Goal: Transaction & Acquisition: Purchase product/service

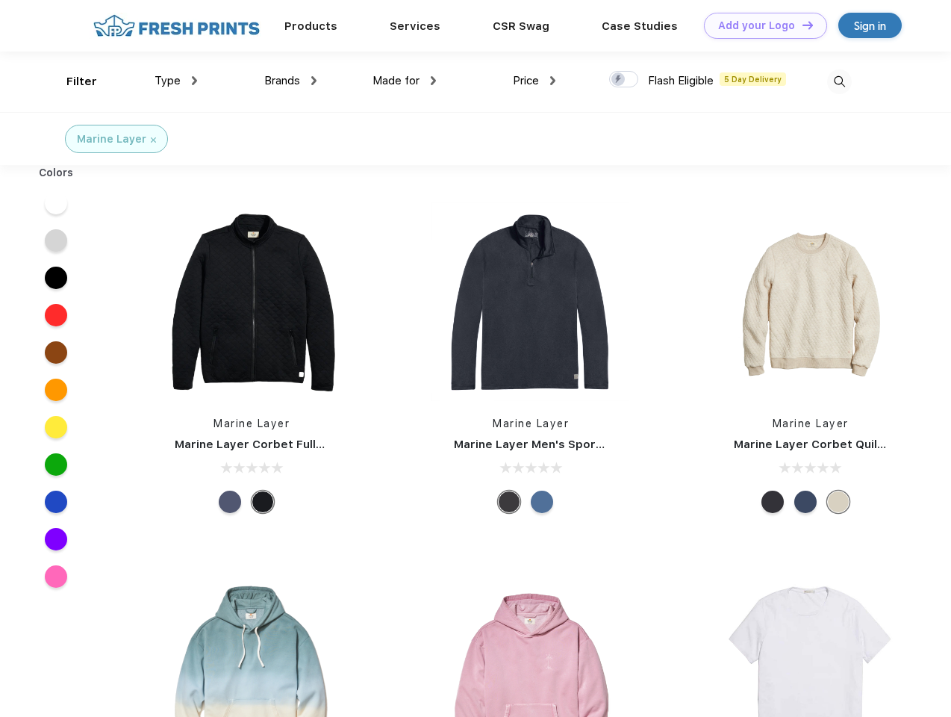
scroll to position [1, 0]
click at [760, 25] on link "Add your Logo Design Tool" at bounding box center [765, 26] width 123 height 26
click at [0, 0] on div "Design Tool" at bounding box center [0, 0] width 0 height 0
click at [801, 25] on link "Add your Logo Design Tool" at bounding box center [765, 26] width 123 height 26
click at [72, 81] on div "Filter" at bounding box center [81, 81] width 31 height 17
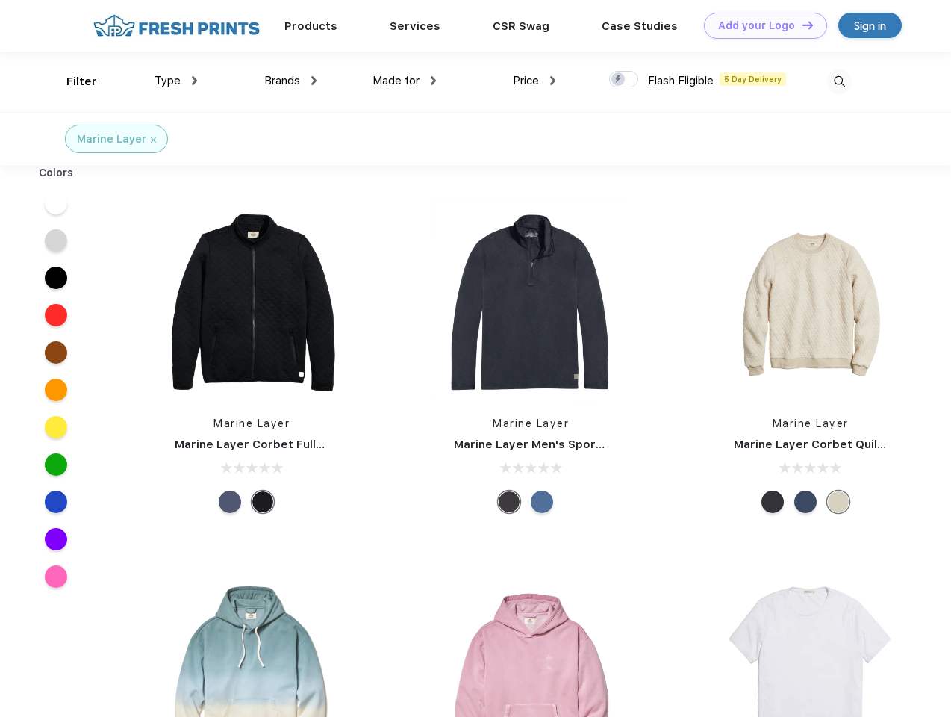
click at [176, 81] on span "Type" at bounding box center [168, 80] width 26 height 13
click at [290, 81] on span "Brands" at bounding box center [282, 80] width 36 height 13
click at [405, 81] on span "Made for" at bounding box center [396, 80] width 47 height 13
click at [535, 81] on span "Price" at bounding box center [526, 80] width 26 height 13
click at [624, 80] on div at bounding box center [623, 79] width 29 height 16
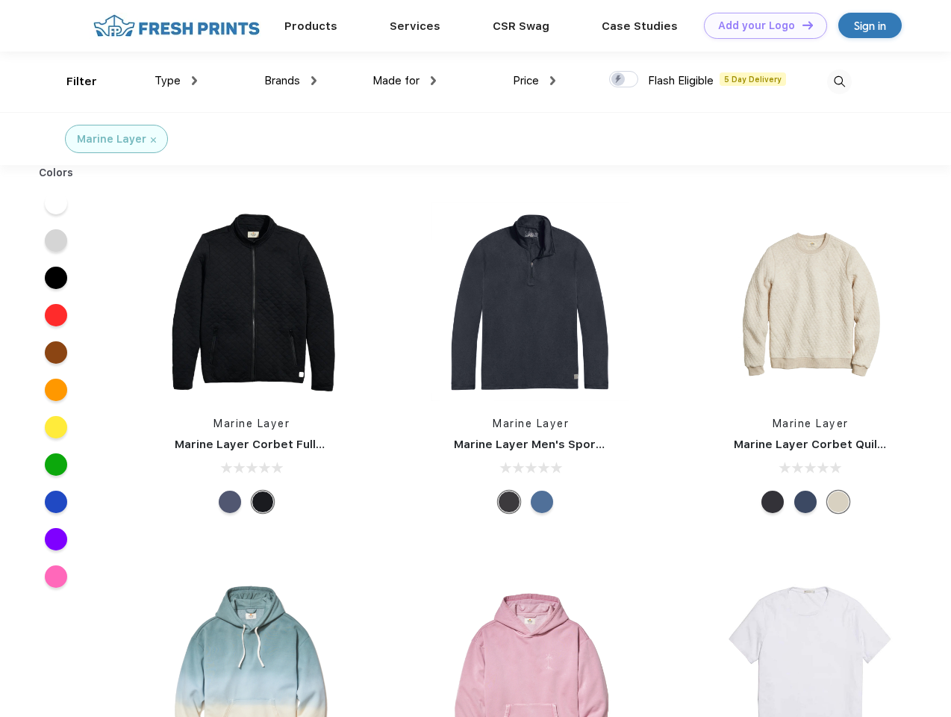
click at [619, 80] on input "checkbox" at bounding box center [614, 75] width 10 height 10
click at [839, 81] on img at bounding box center [839, 81] width 25 height 25
